Goal: Information Seeking & Learning: Learn about a topic

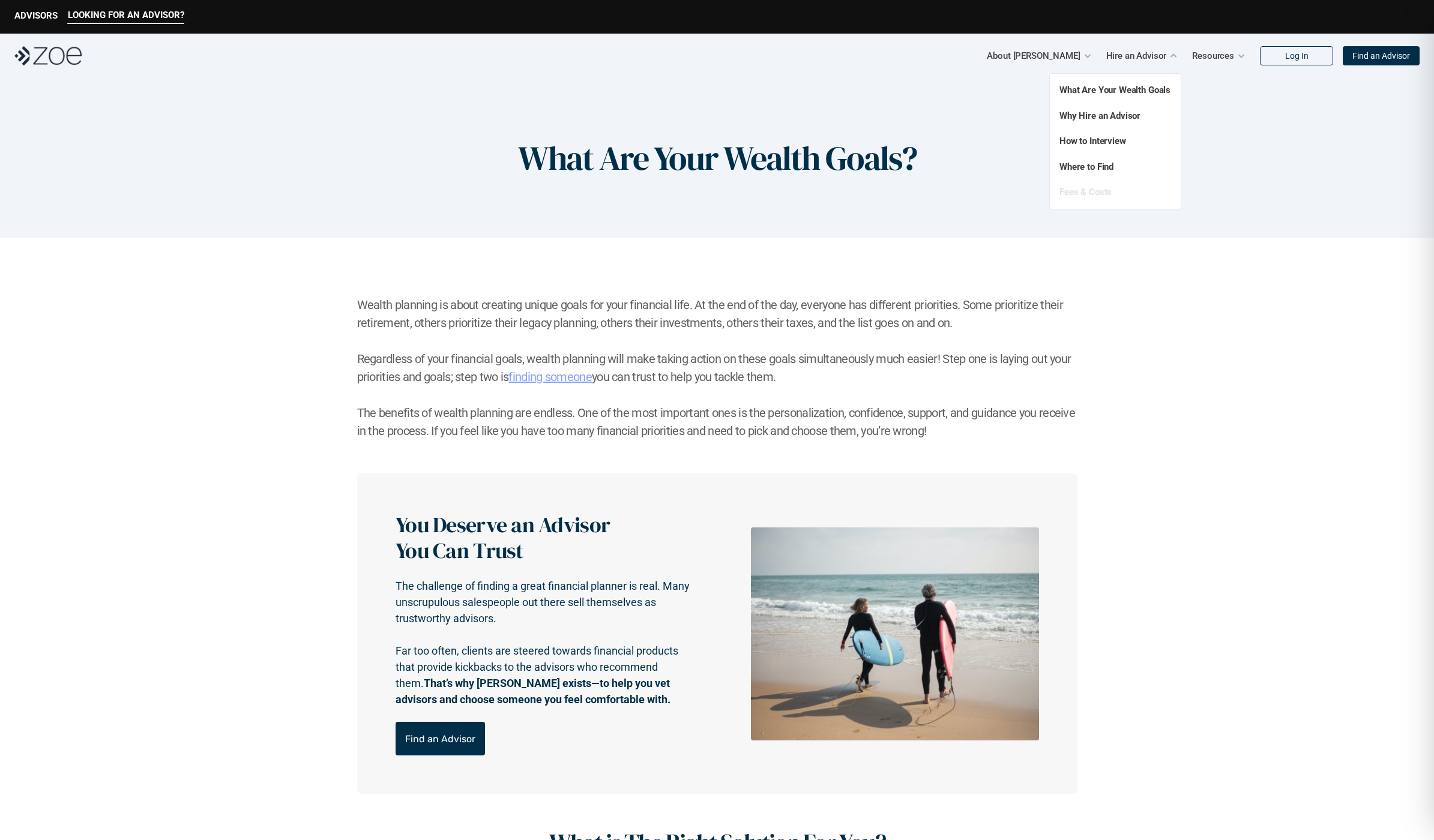
click at [1100, 193] on link "Fees & Costs" at bounding box center [1086, 192] width 53 height 11
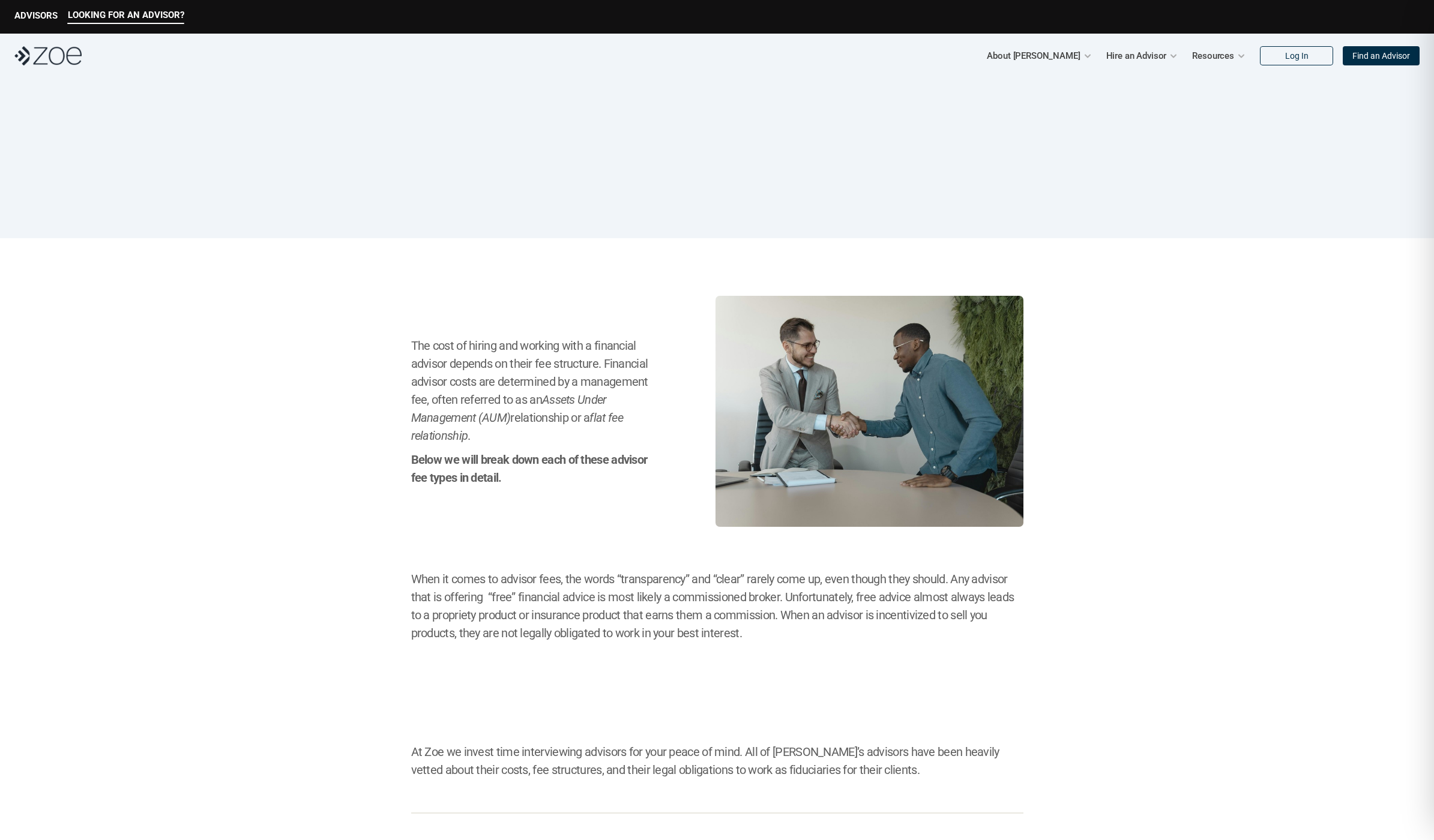
click at [48, 55] on img at bounding box center [48, 55] width 67 height 19
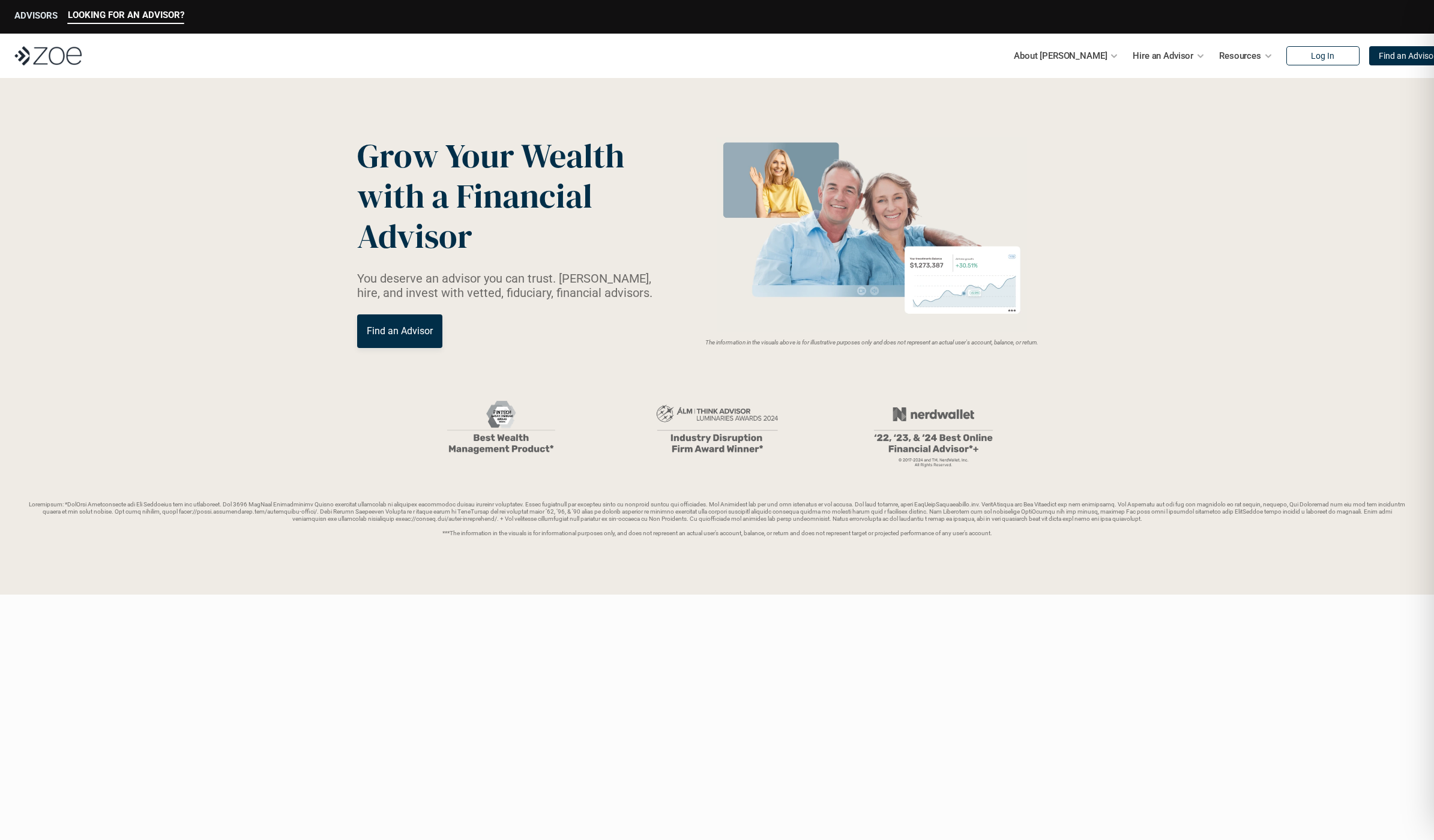
click at [28, 15] on p "ADVISORS" at bounding box center [36, 15] width 43 height 11
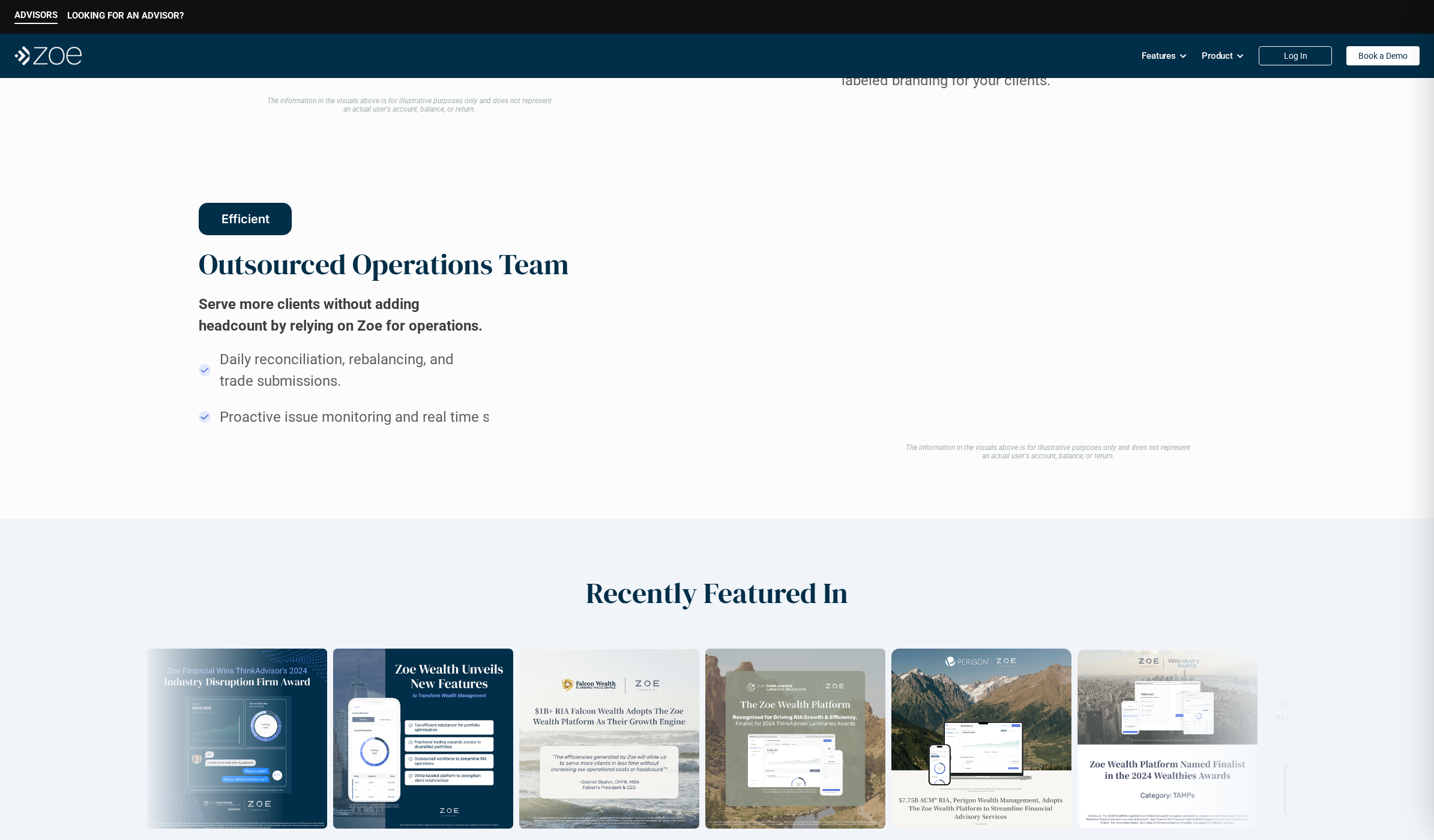
scroll to position [1539, 0]
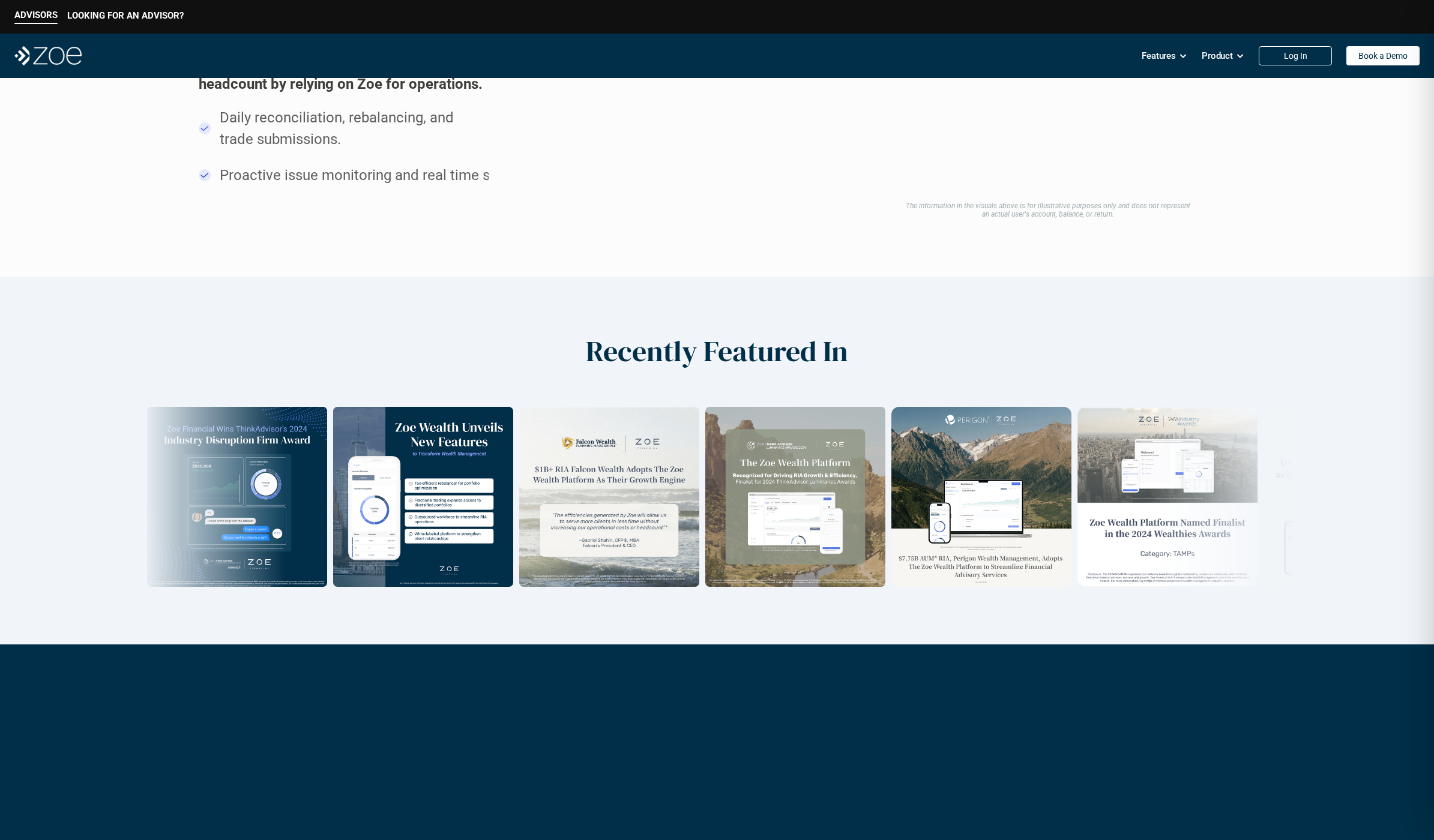
click at [891, 588] on div "Recently Featured In" at bounding box center [717, 461] width 1434 height 369
click at [1183, 462] on img at bounding box center [1273, 497] width 180 height 180
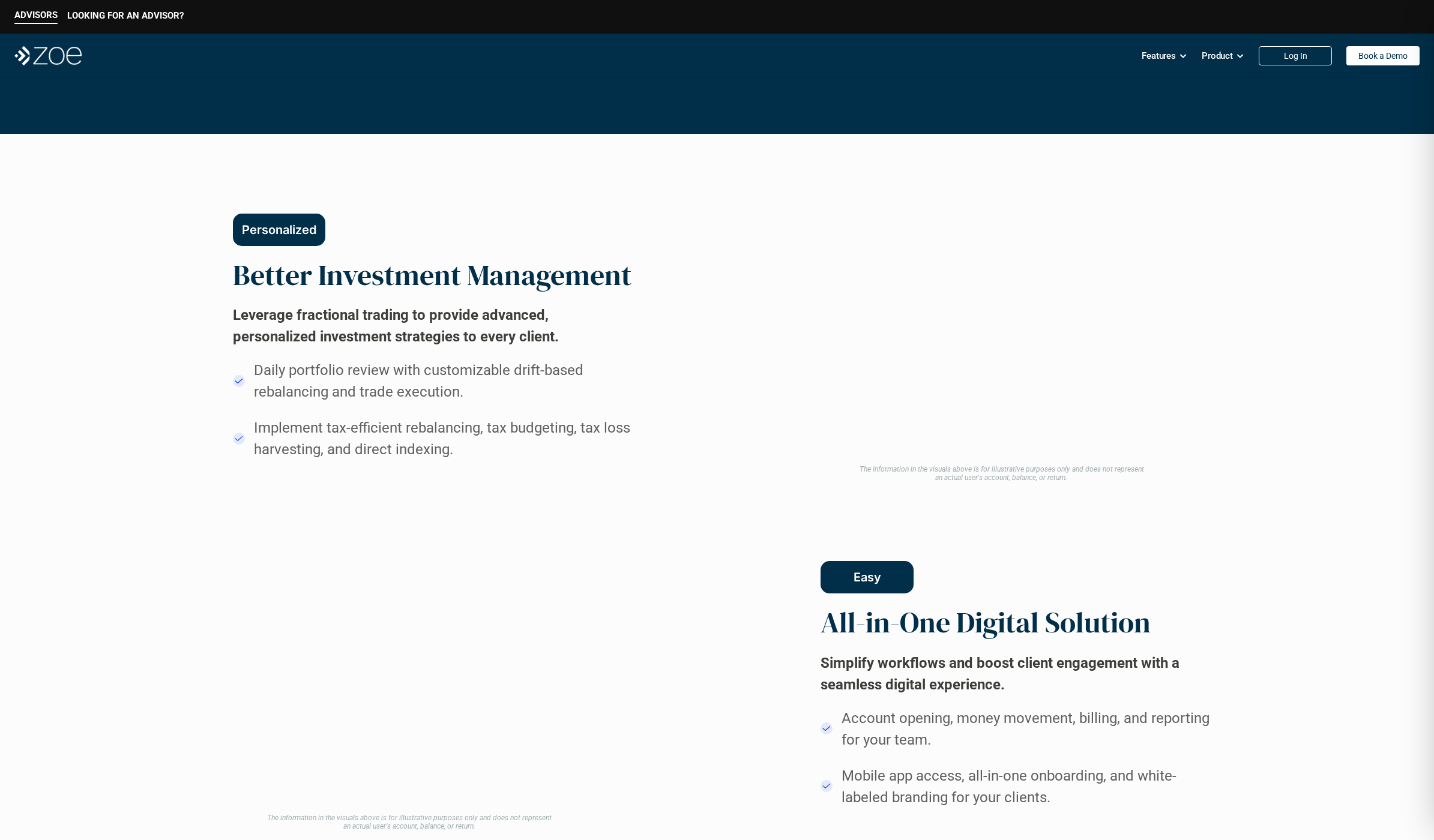
scroll to position [0, 0]
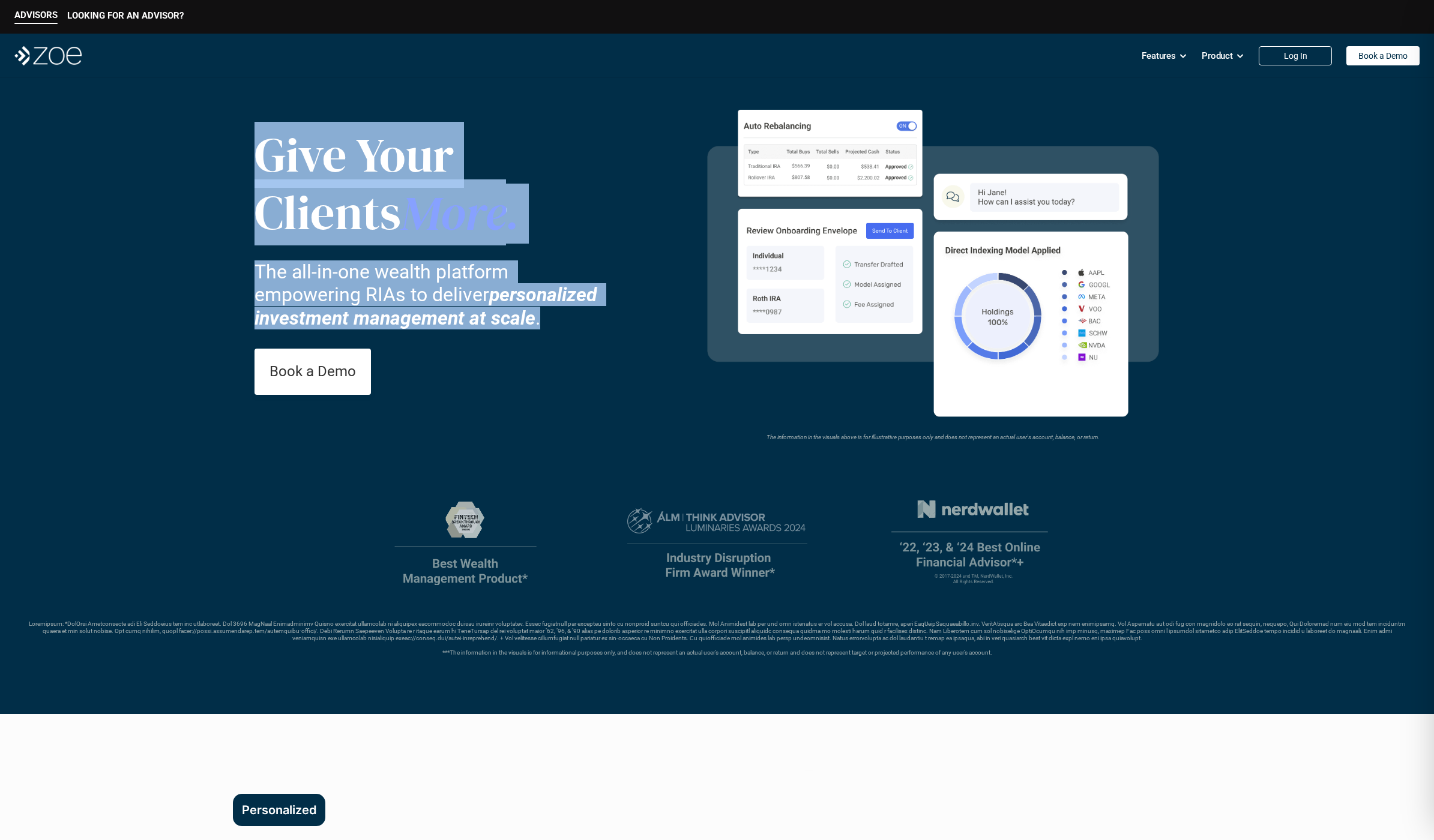
drag, startPoint x: 556, startPoint y: 324, endPoint x: 260, endPoint y: 163, distance: 337.0
click at [260, 163] on div "Give Your Clients More . The all-in-one wealth platform empowering RIAs to deli…" at bounding box center [470, 260] width 433 height 307
click at [260, 163] on p "Give Your" at bounding box center [393, 155] width 277 height 58
drag, startPoint x: 262, startPoint y: 161, endPoint x: 531, endPoint y: 298, distance: 301.9
click at [531, 298] on div "Give Your Clients More . The all-in-one wealth platform empowering RIAs to deli…" at bounding box center [470, 260] width 433 height 307
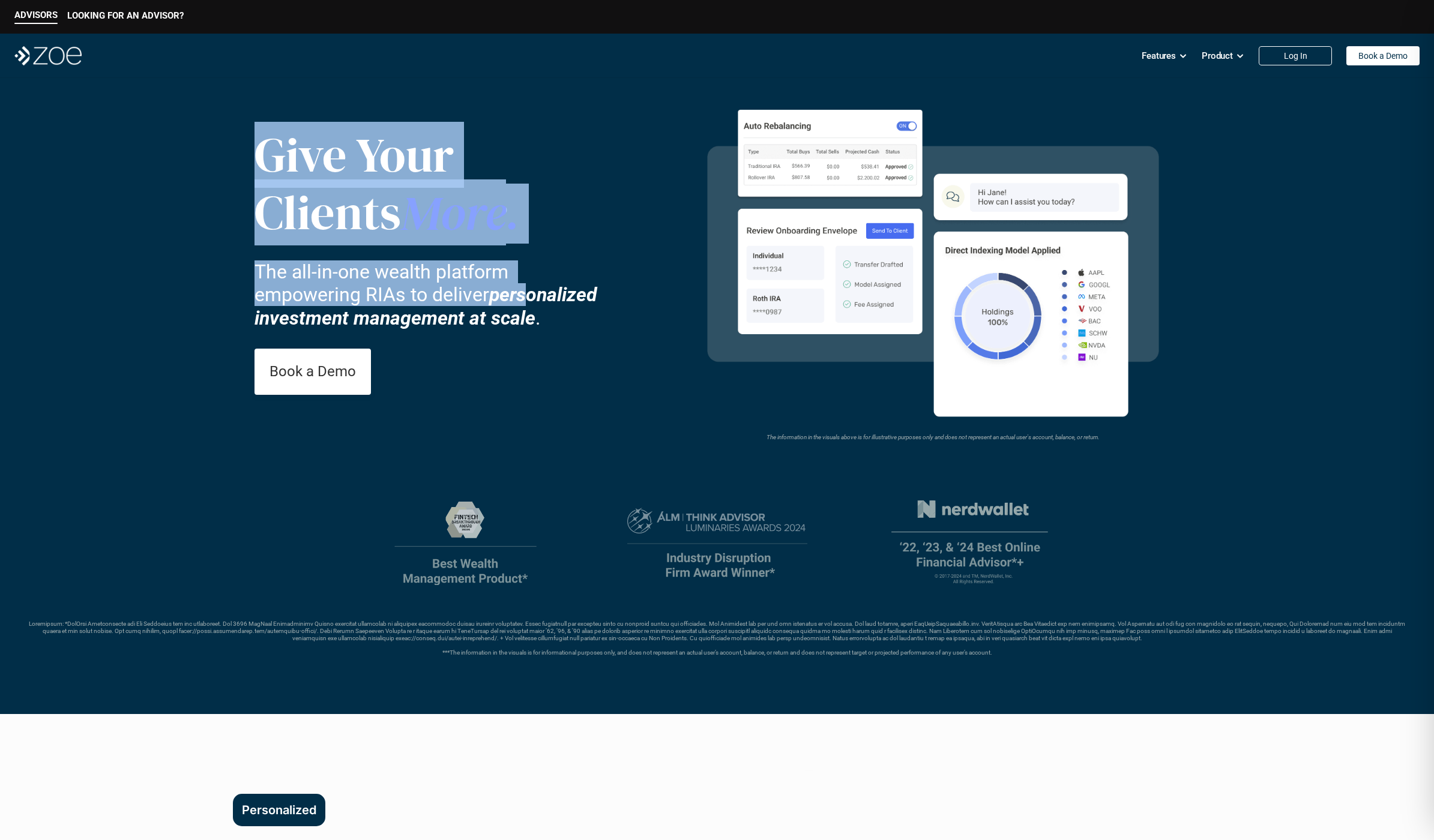
click at [531, 298] on strong "personalized investment management at scale" at bounding box center [428, 306] width 347 height 45
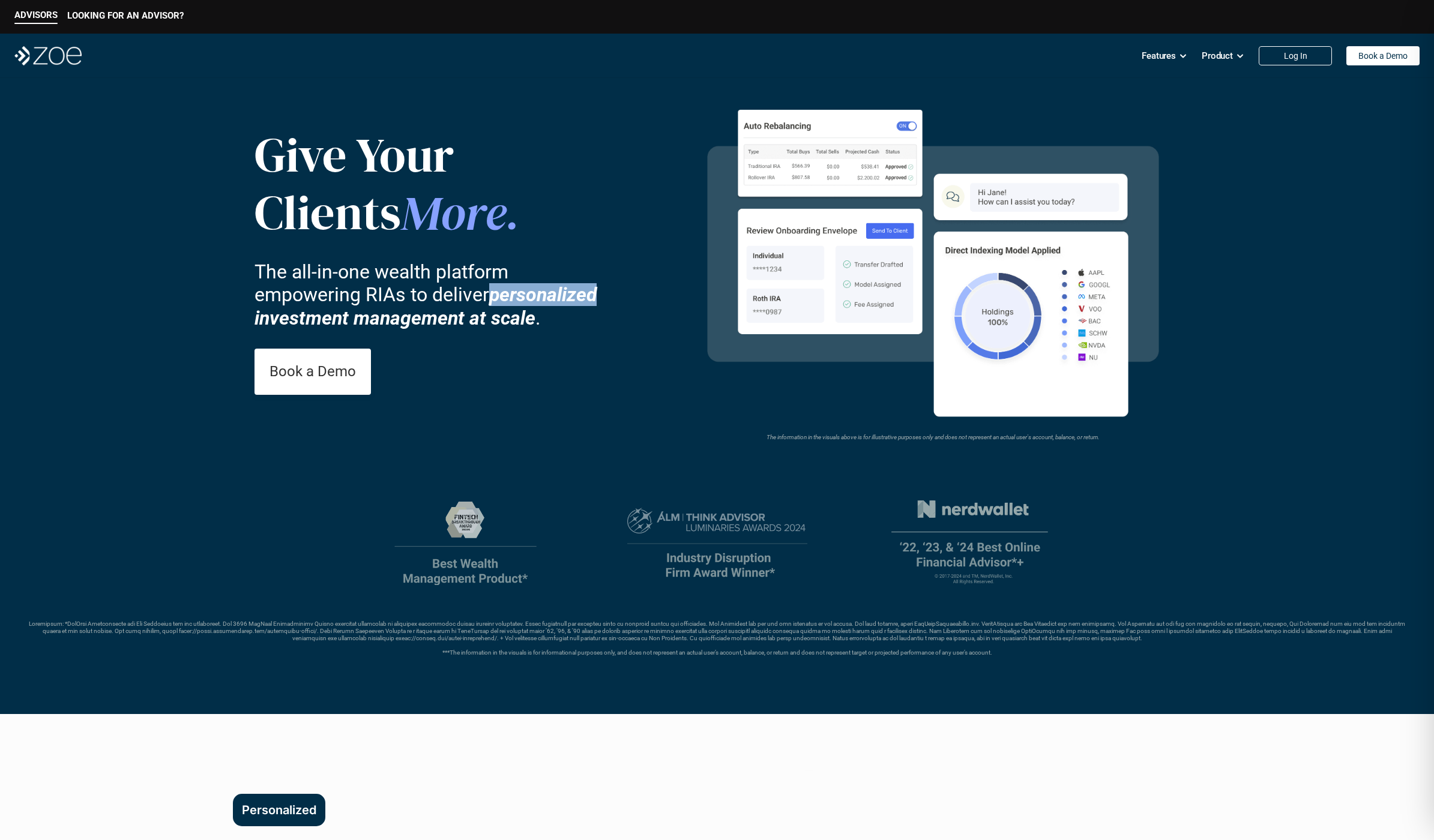
click at [531, 298] on strong "personalized investment management at scale" at bounding box center [428, 306] width 347 height 45
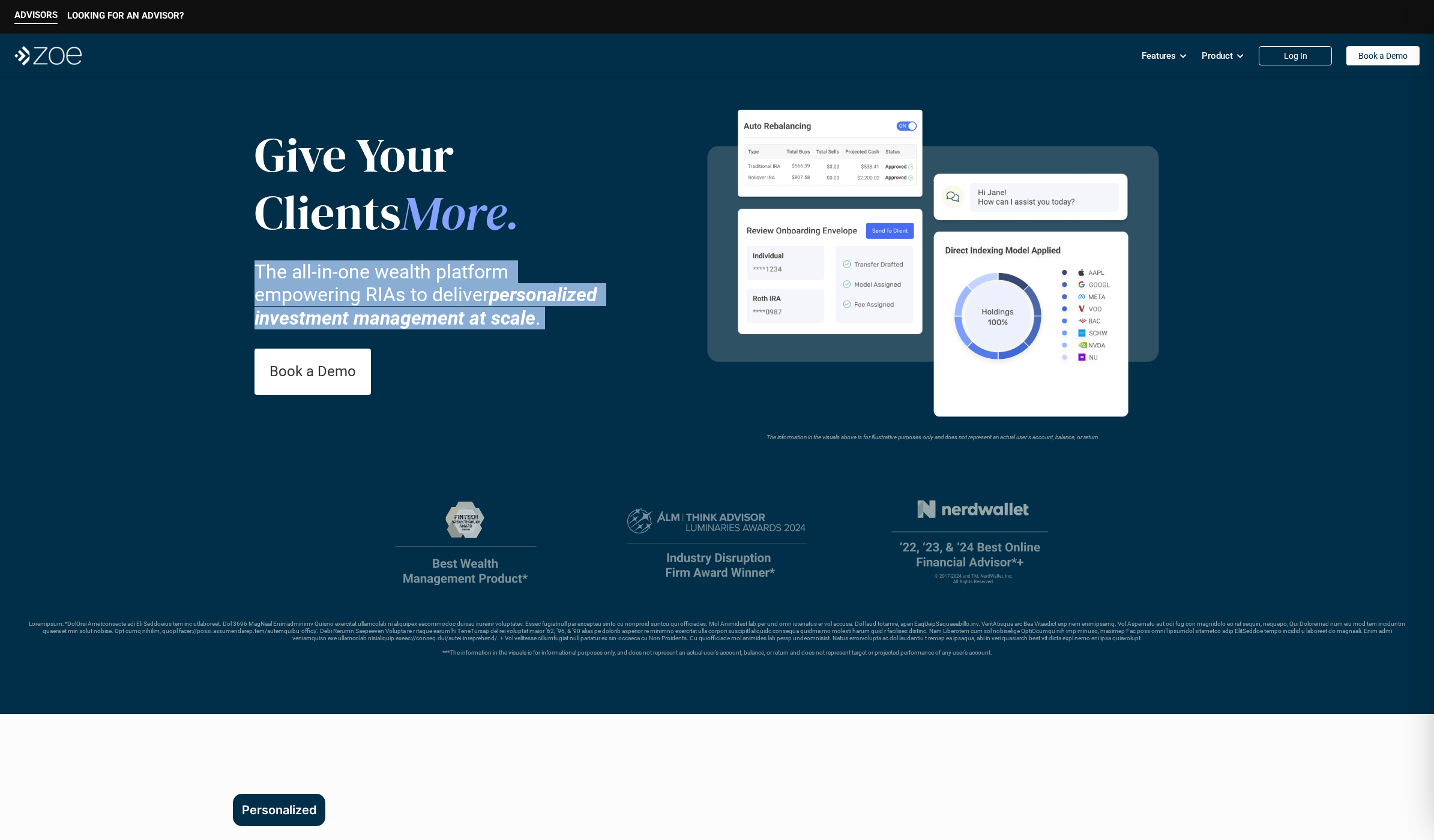
click at [531, 298] on strong "personalized investment management at scale" at bounding box center [428, 306] width 347 height 45
click at [156, 21] on p "LOOKING FOR AN ADVISOR?" at bounding box center [126, 15] width 116 height 11
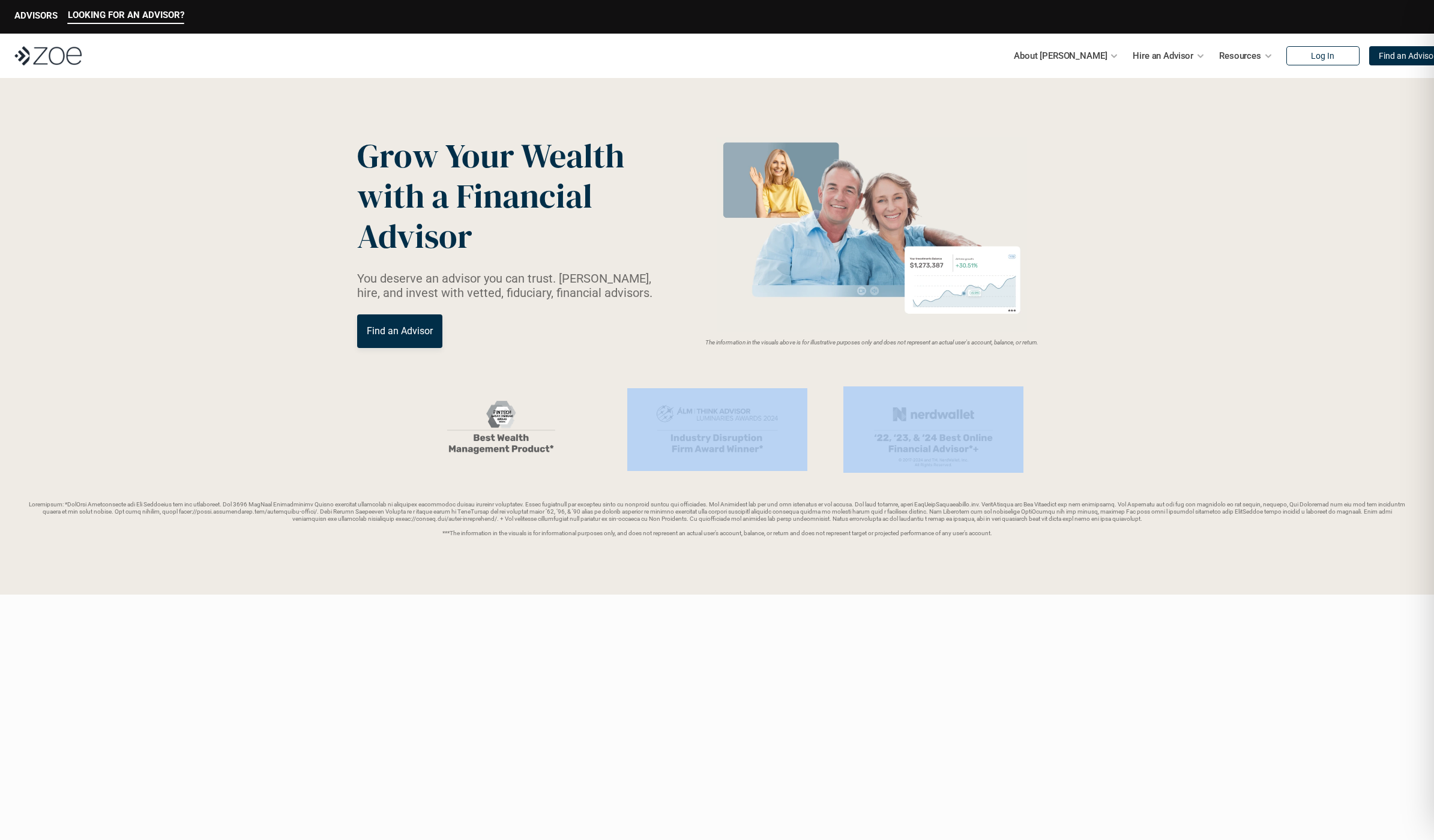
drag, startPoint x: 401, startPoint y: 425, endPoint x: 1126, endPoint y: 461, distance: 725.9
click at [1126, 461] on div at bounding box center [717, 430] width 1376 height 87
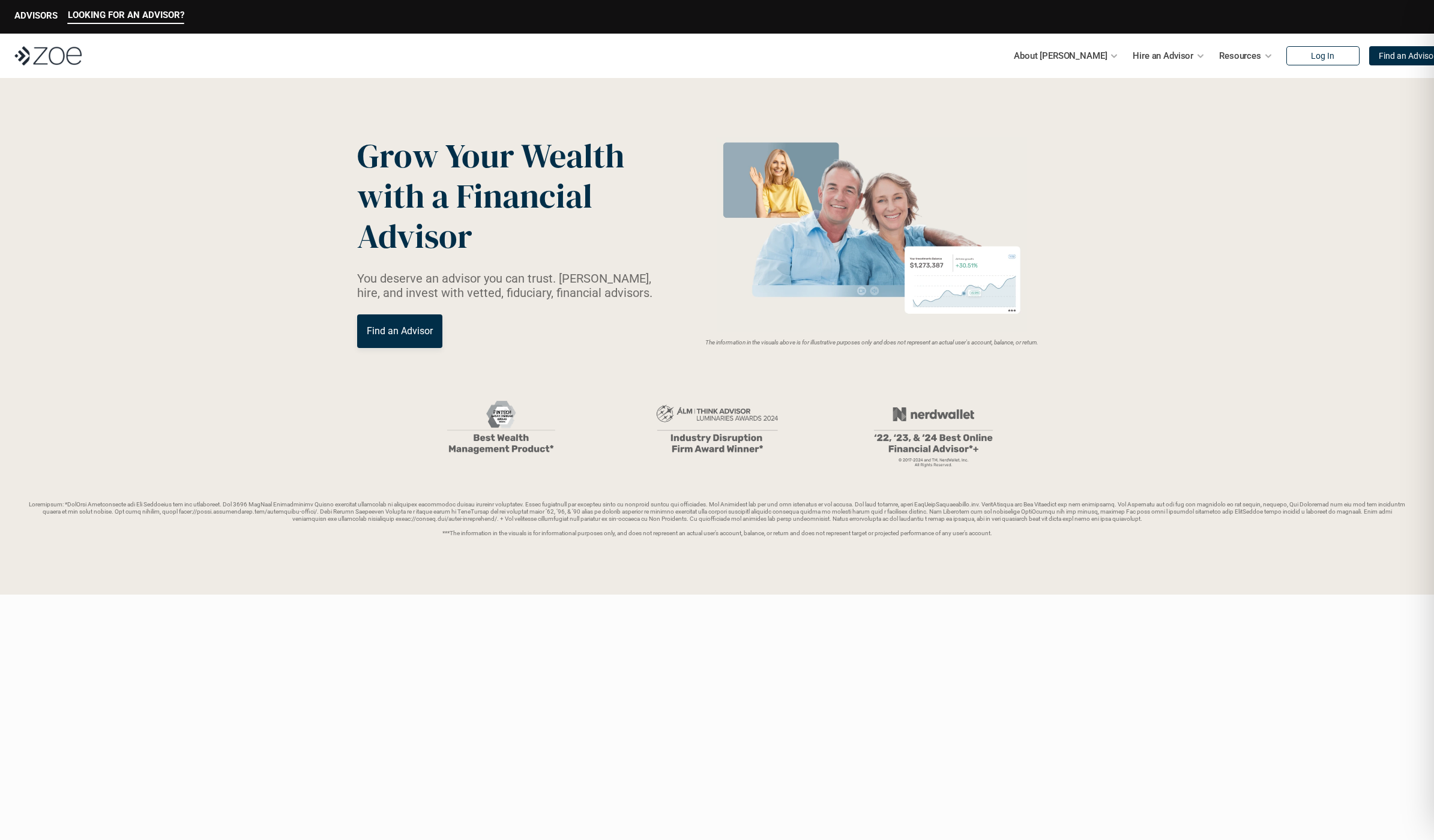
click at [1126, 461] on div at bounding box center [717, 430] width 1376 height 87
click at [1213, 454] on div at bounding box center [717, 430] width 1376 height 87
click at [1210, 545] on header "Grow Your Wealth with a Financial Advisor You deserve an advisor you can trust.…" at bounding box center [717, 337] width 1434 height 517
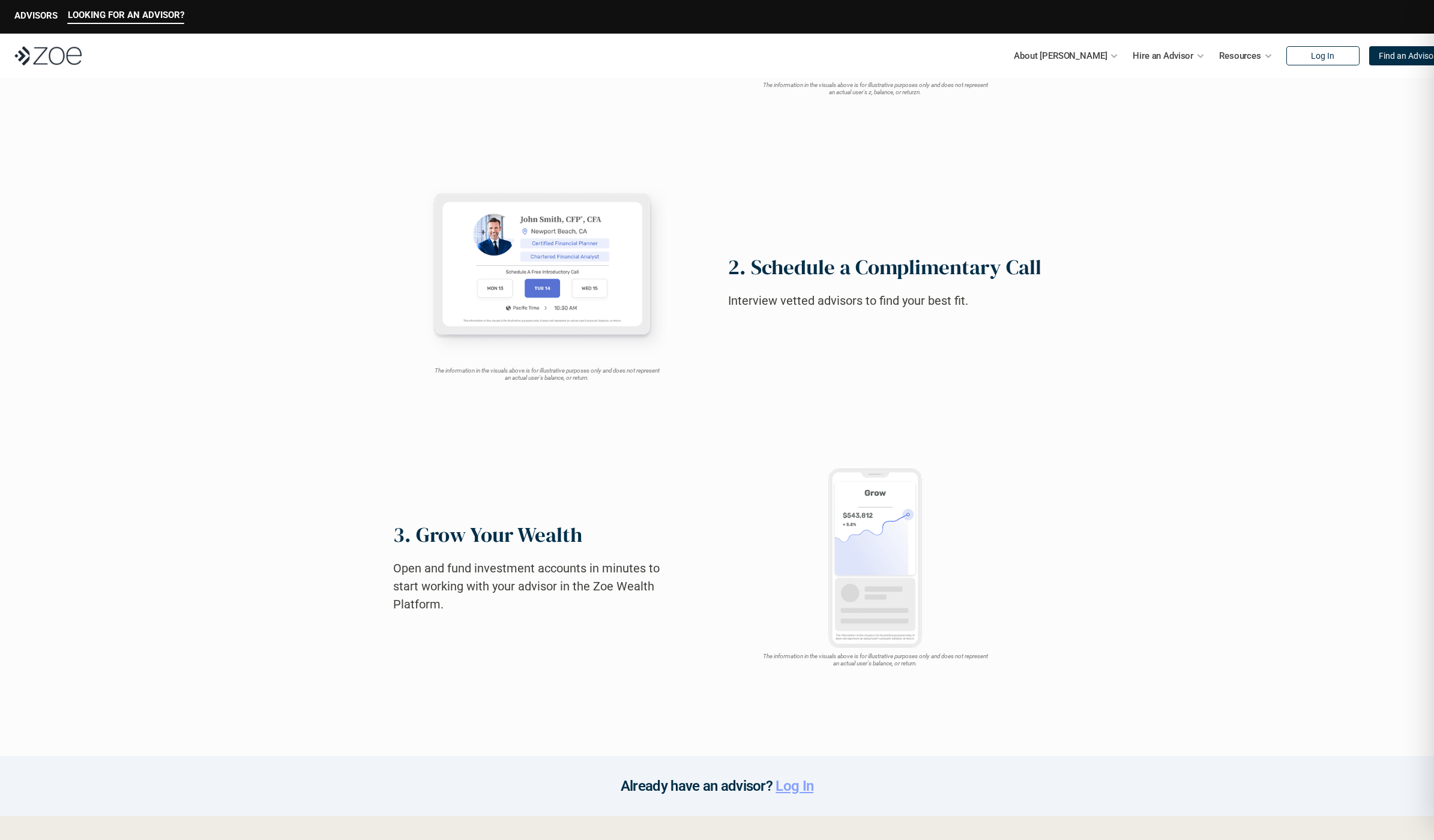
scroll to position [789, 0]
